Goal: Check status: Check status

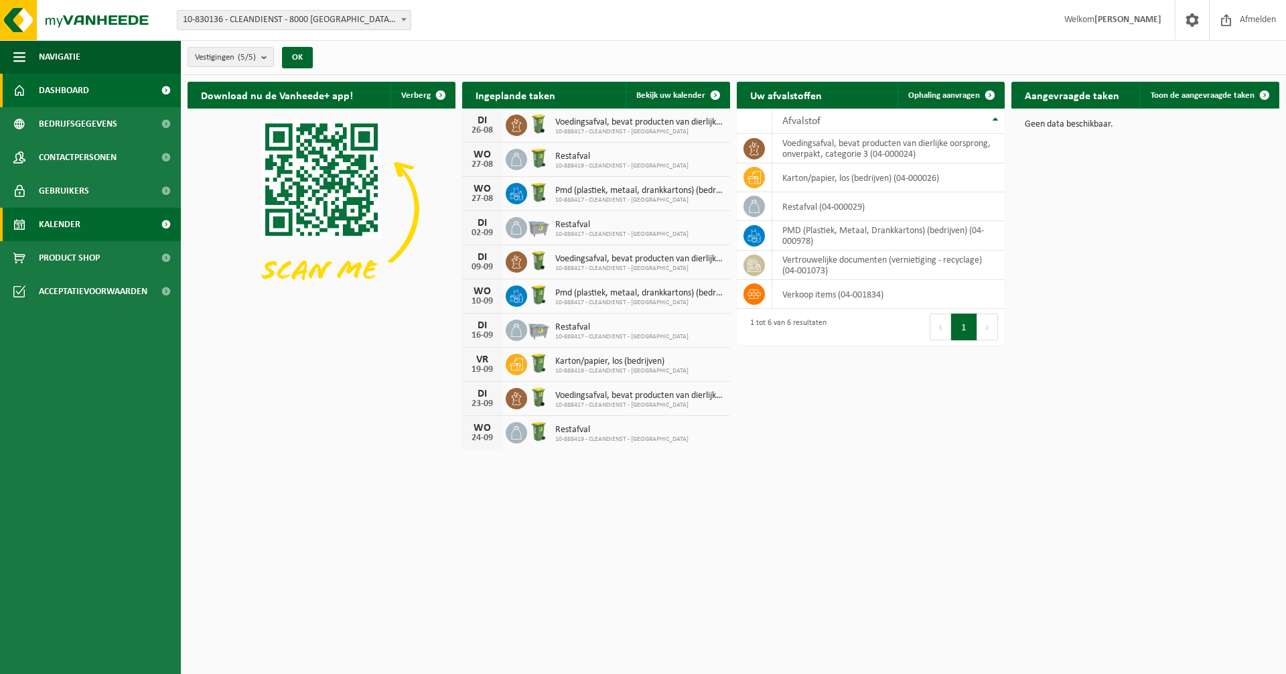
click at [117, 222] on link "Kalender" at bounding box center [90, 224] width 181 height 33
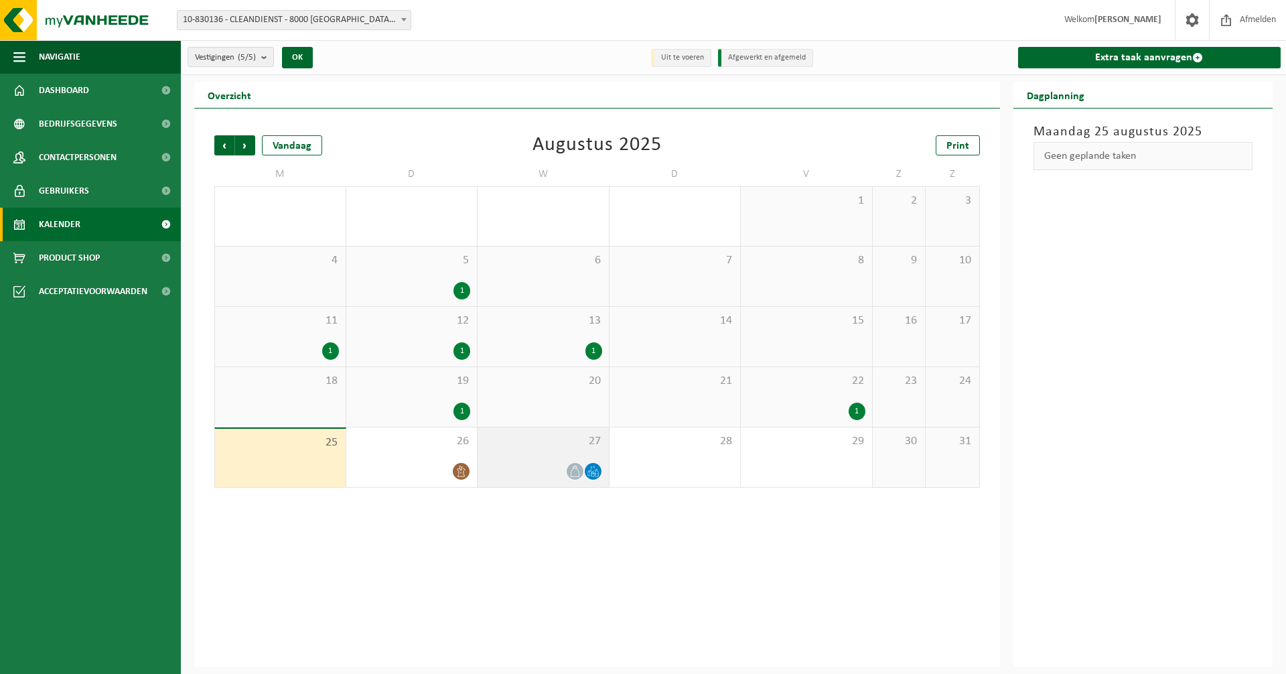
click at [513, 474] on div at bounding box center [543, 471] width 118 height 18
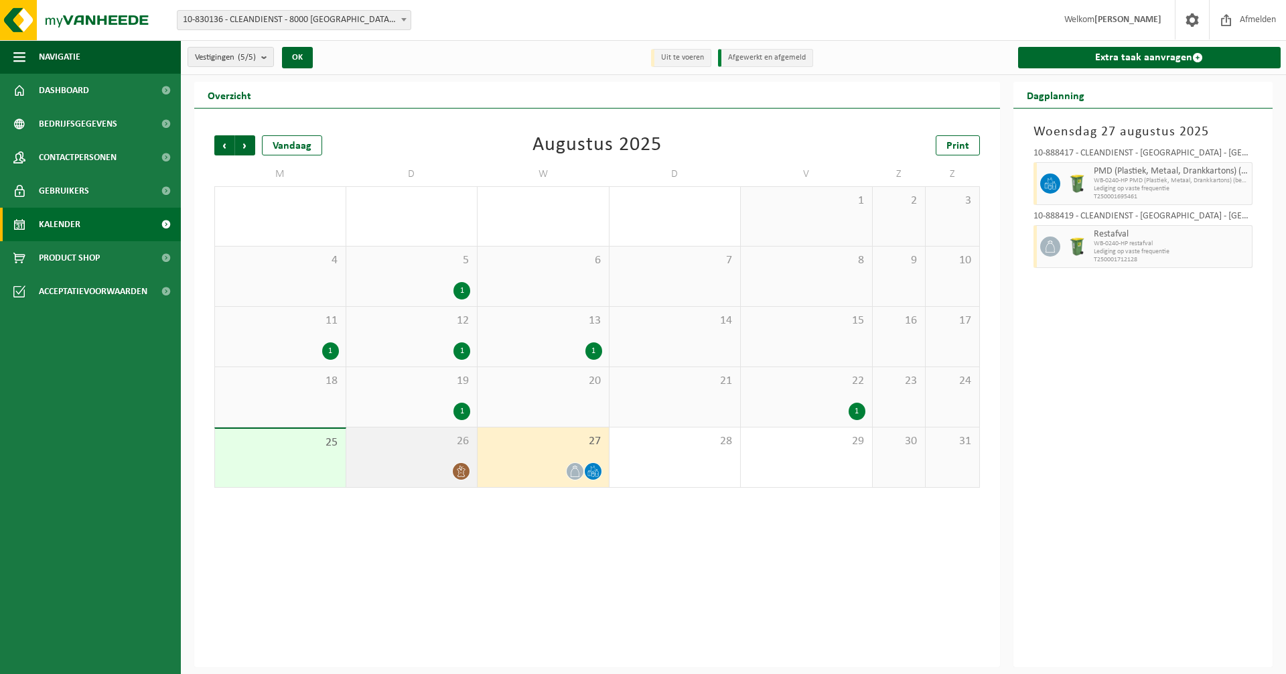
click at [413, 457] on div "26" at bounding box center [411, 457] width 131 height 60
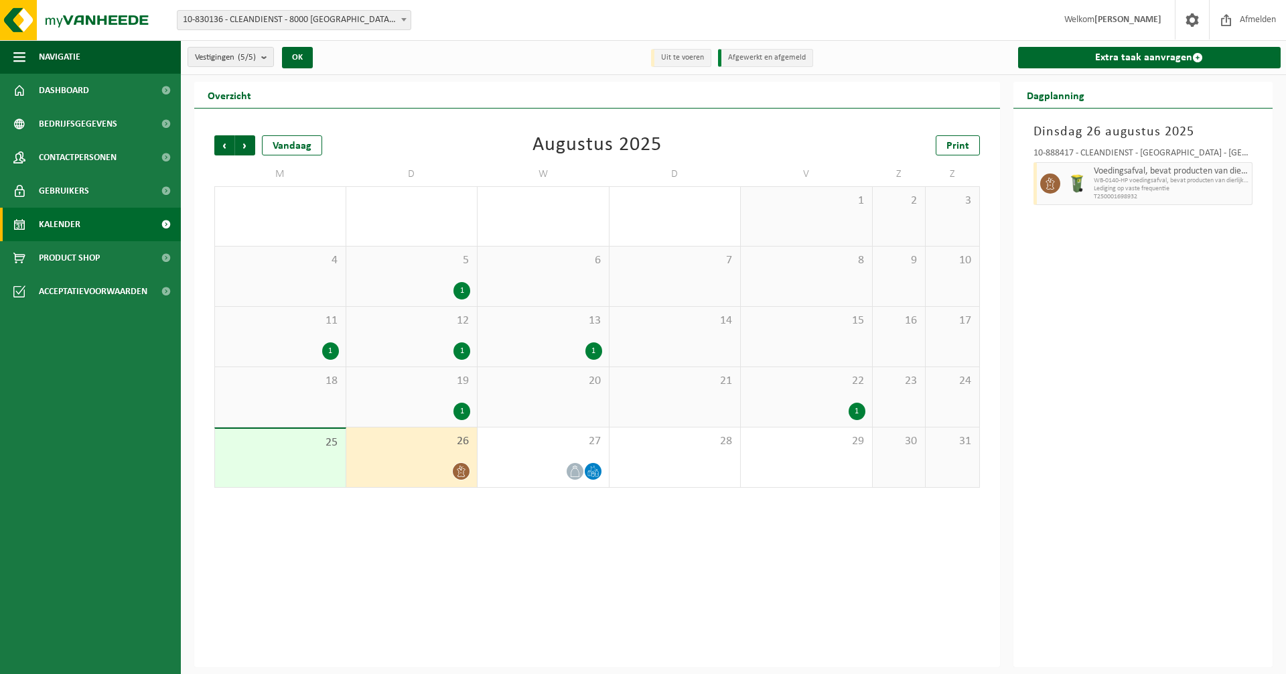
click at [445, 462] on div at bounding box center [412, 471] width 118 height 18
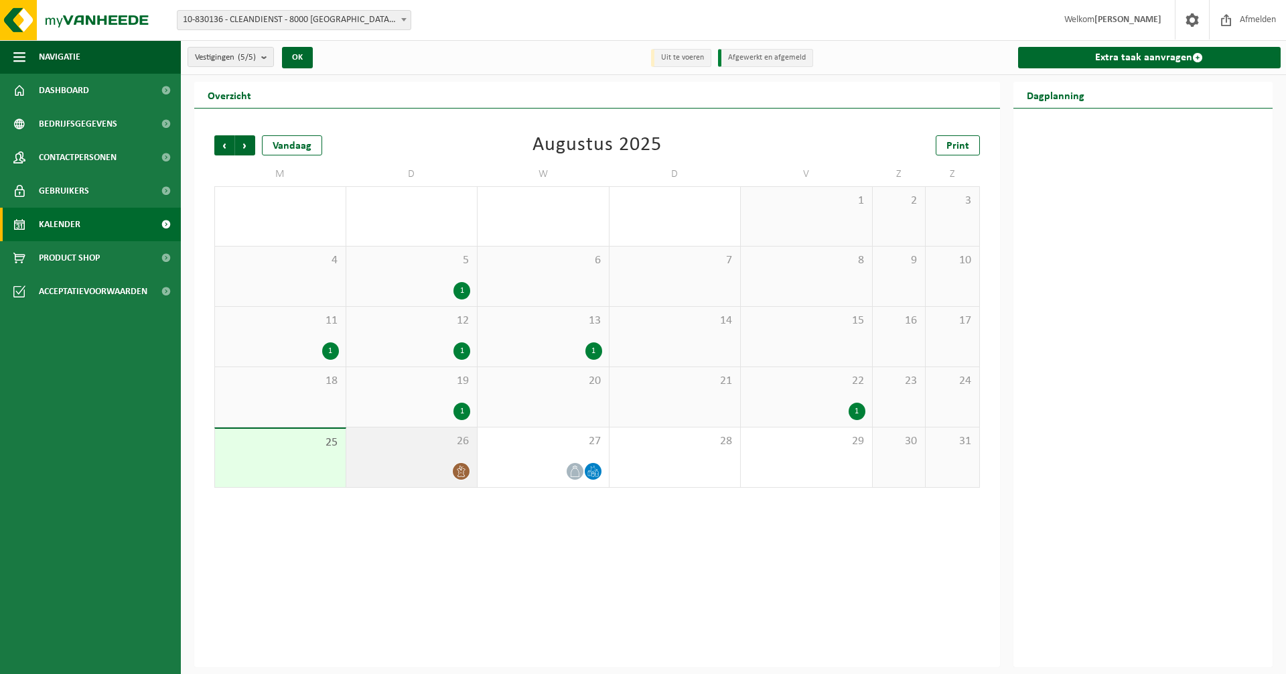
click at [431, 463] on div at bounding box center [412, 471] width 118 height 18
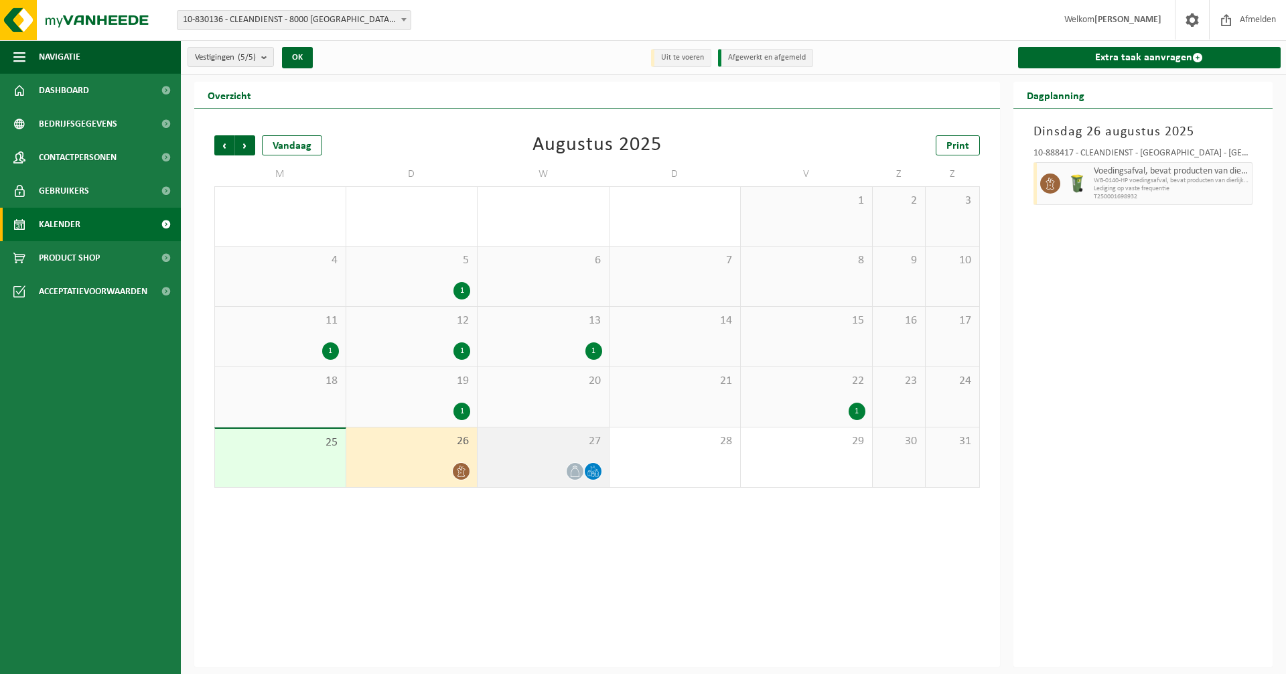
click at [494, 457] on div "27" at bounding box center [542, 457] width 131 height 60
